Goal: Check status

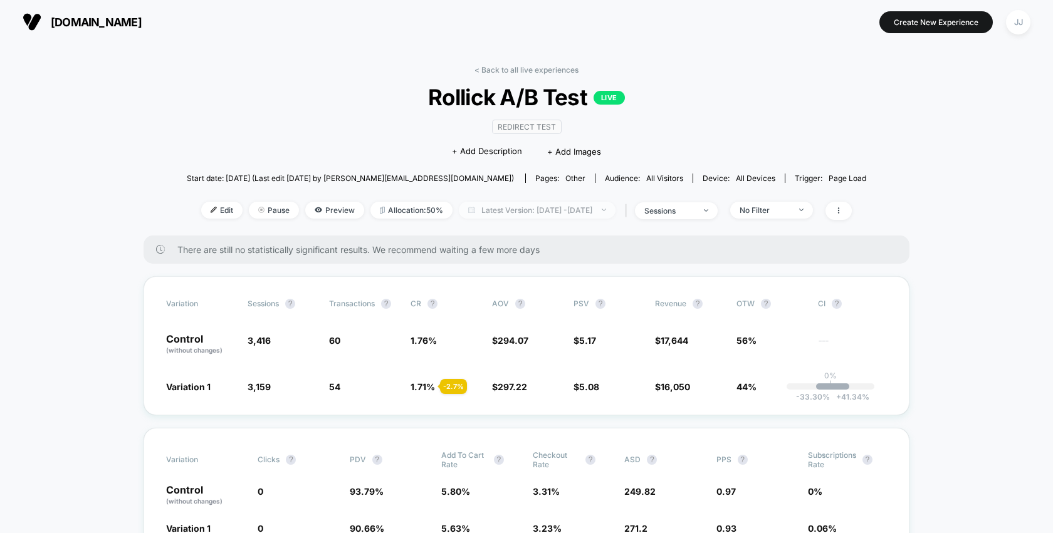
click at [576, 206] on span "Latest Version: [DATE] - [DATE]" at bounding box center [537, 210] width 157 height 17
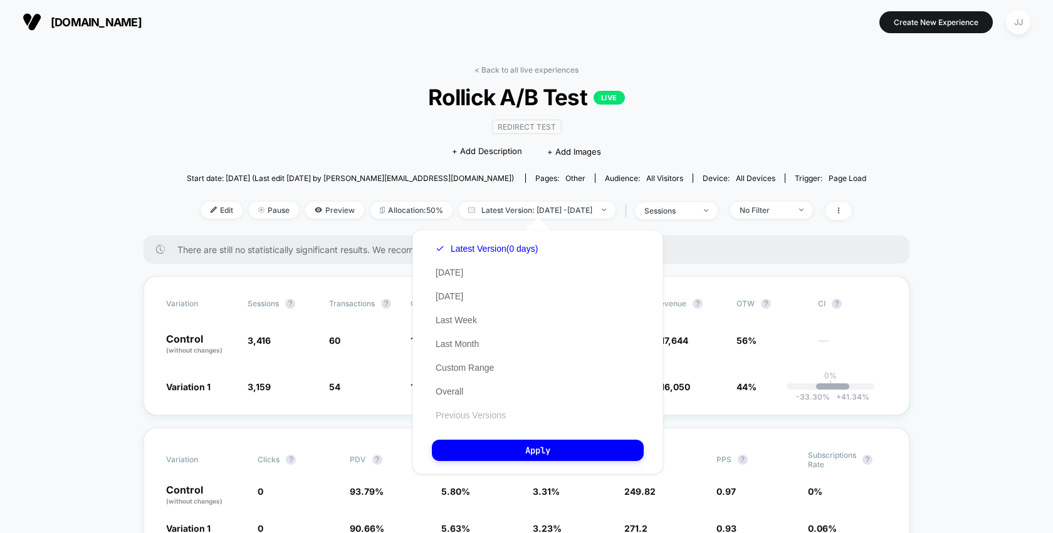
click at [486, 413] on button "Previous Versions" at bounding box center [471, 415] width 78 height 11
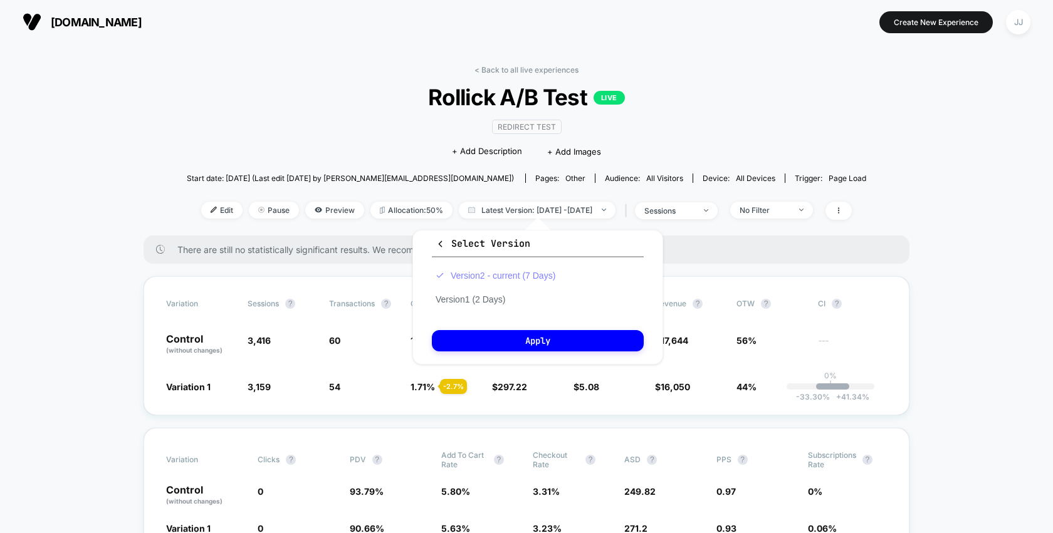
click at [489, 274] on button "Version 2 - current (7 Days)" at bounding box center [495, 275] width 127 height 11
click at [535, 336] on button "Apply" at bounding box center [538, 340] width 212 height 21
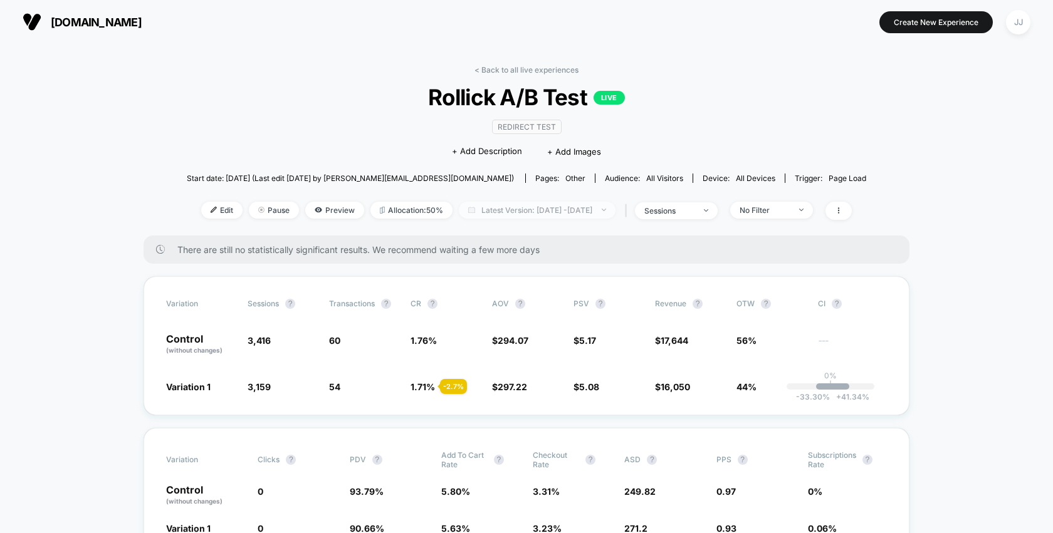
click at [473, 206] on span "Latest Version: [DATE] - [DATE]" at bounding box center [537, 210] width 157 height 17
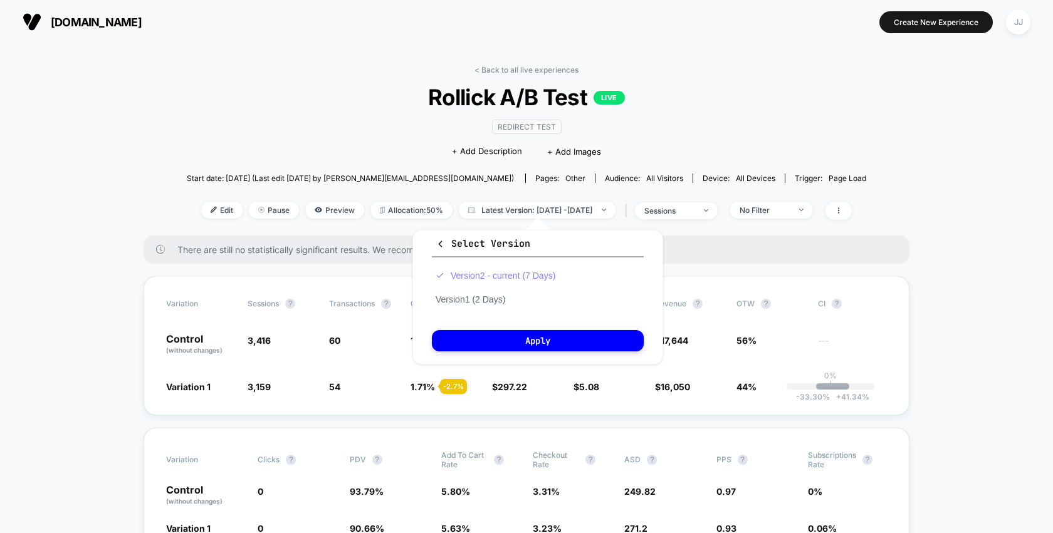
click at [539, 273] on button "Version 2 - current (7 Days)" at bounding box center [495, 275] width 127 height 11
click at [528, 345] on button "Apply" at bounding box center [538, 340] width 212 height 21
